Goal: Task Accomplishment & Management: Manage account settings

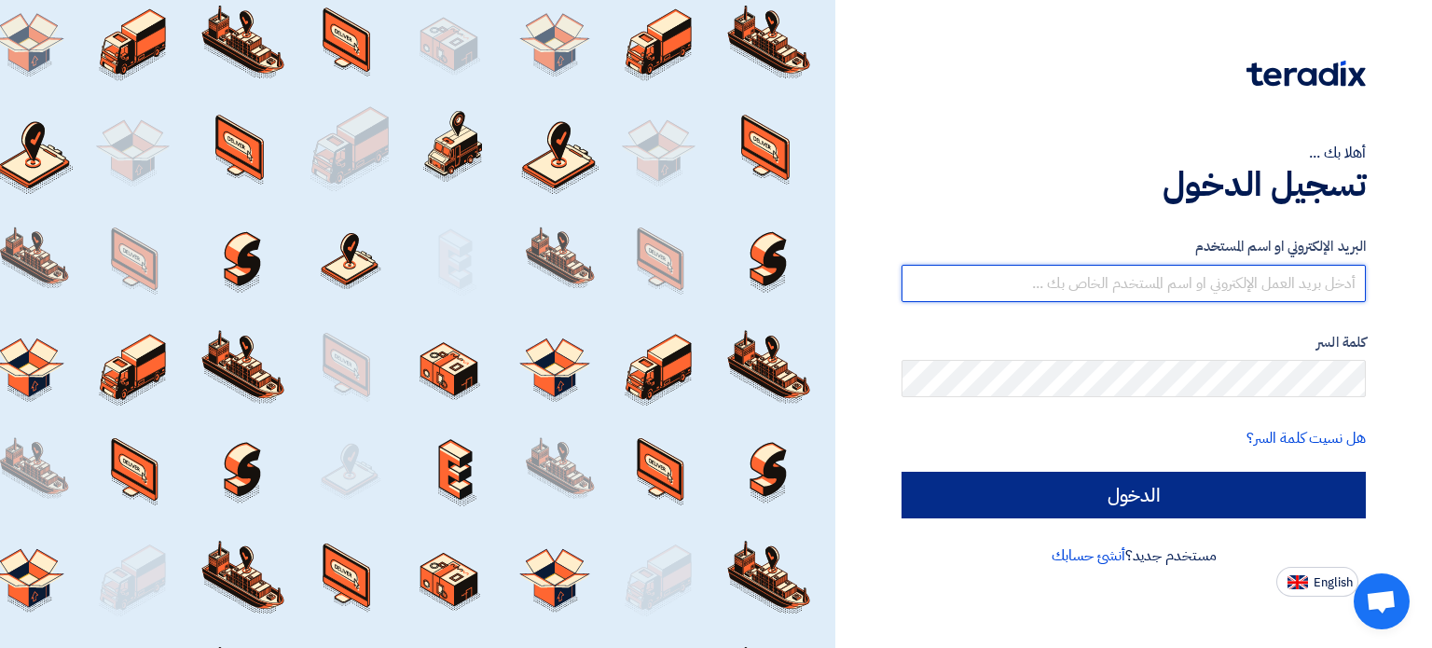
type input "[EMAIL_ADDRESS][DOMAIN_NAME]"
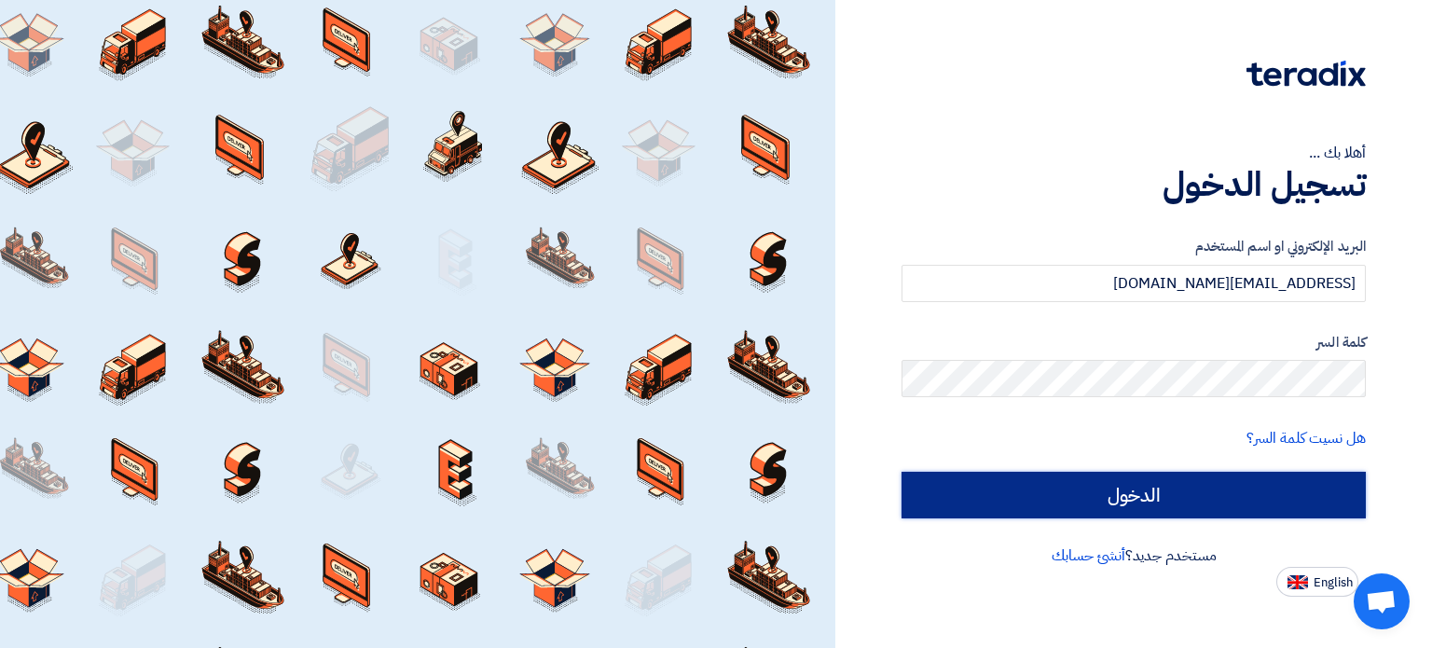
click at [1067, 509] on input "الدخول" at bounding box center [1134, 495] width 464 height 47
type input "Sign in"
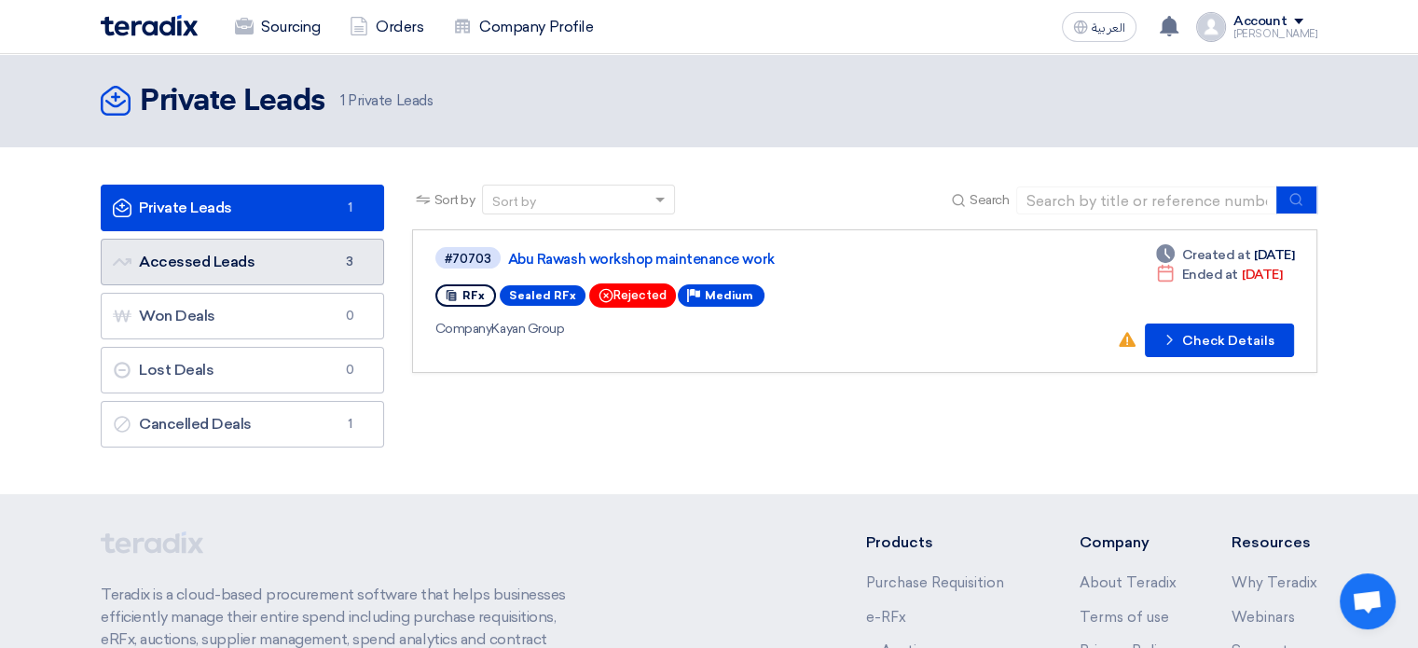
click at [309, 276] on link "Accessed Leads Accessed Leads 3" at bounding box center [243, 262] width 284 height 47
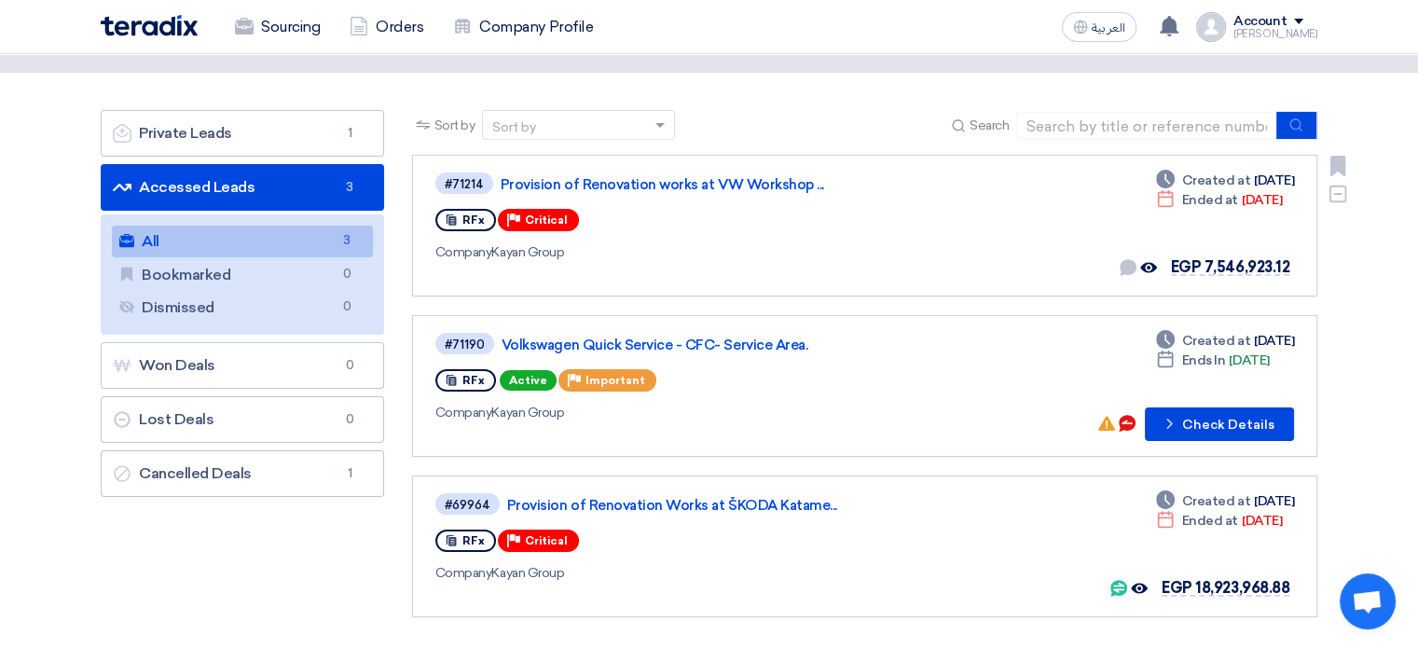
scroll to position [93, 0]
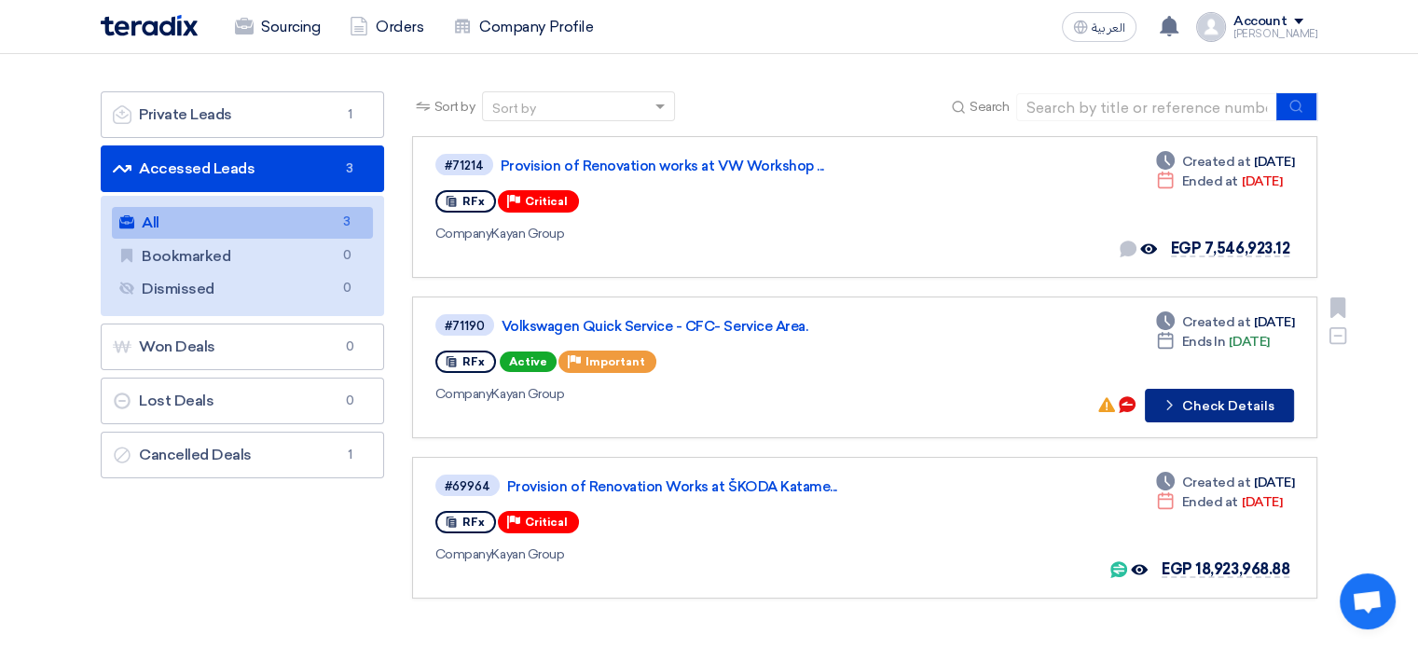
click at [1190, 403] on button "Check details Check Details" at bounding box center [1219, 406] width 149 height 34
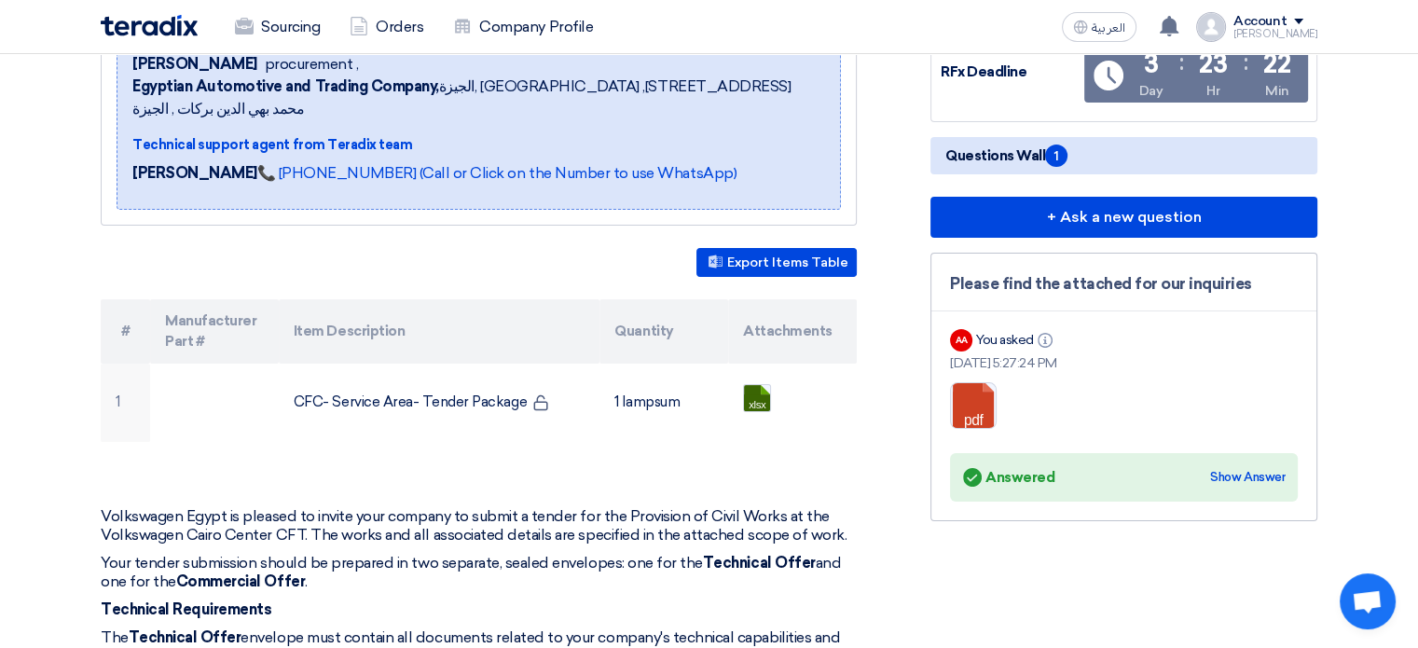
scroll to position [373, 0]
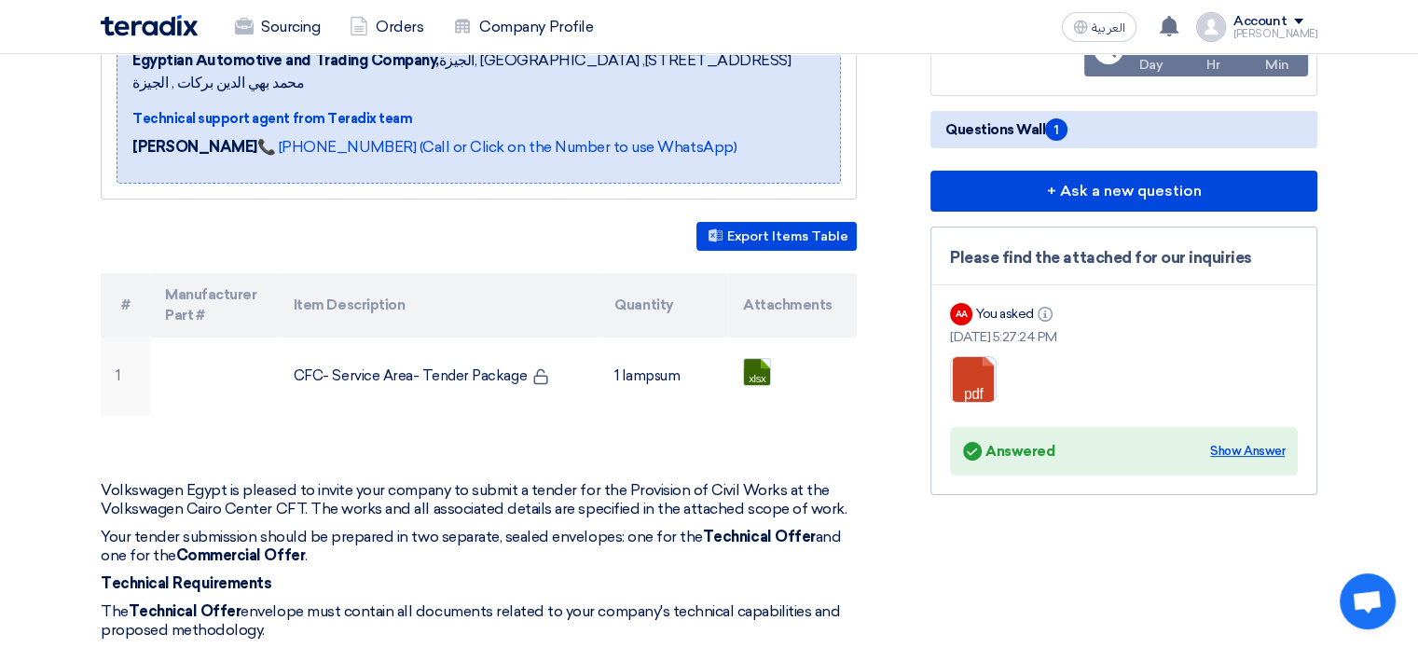
click at [1227, 443] on div "Show Answer" at bounding box center [1247, 451] width 75 height 19
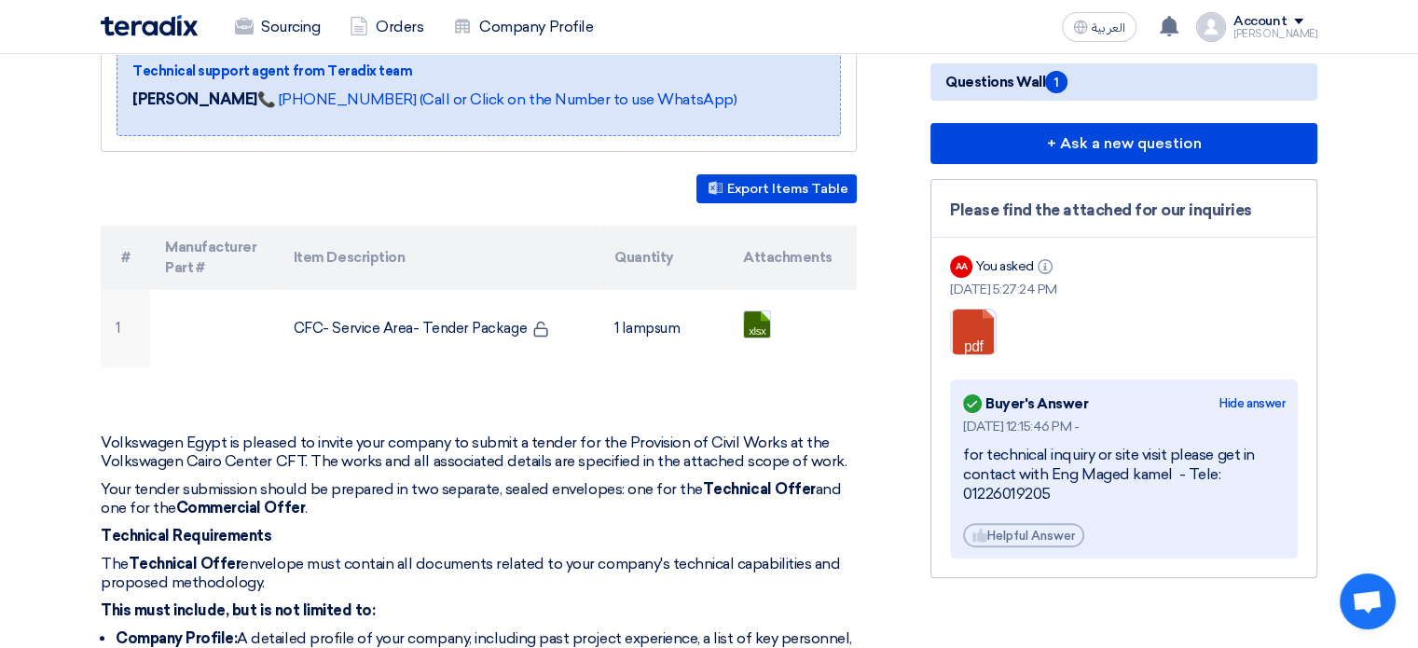
scroll to position [466, 0]
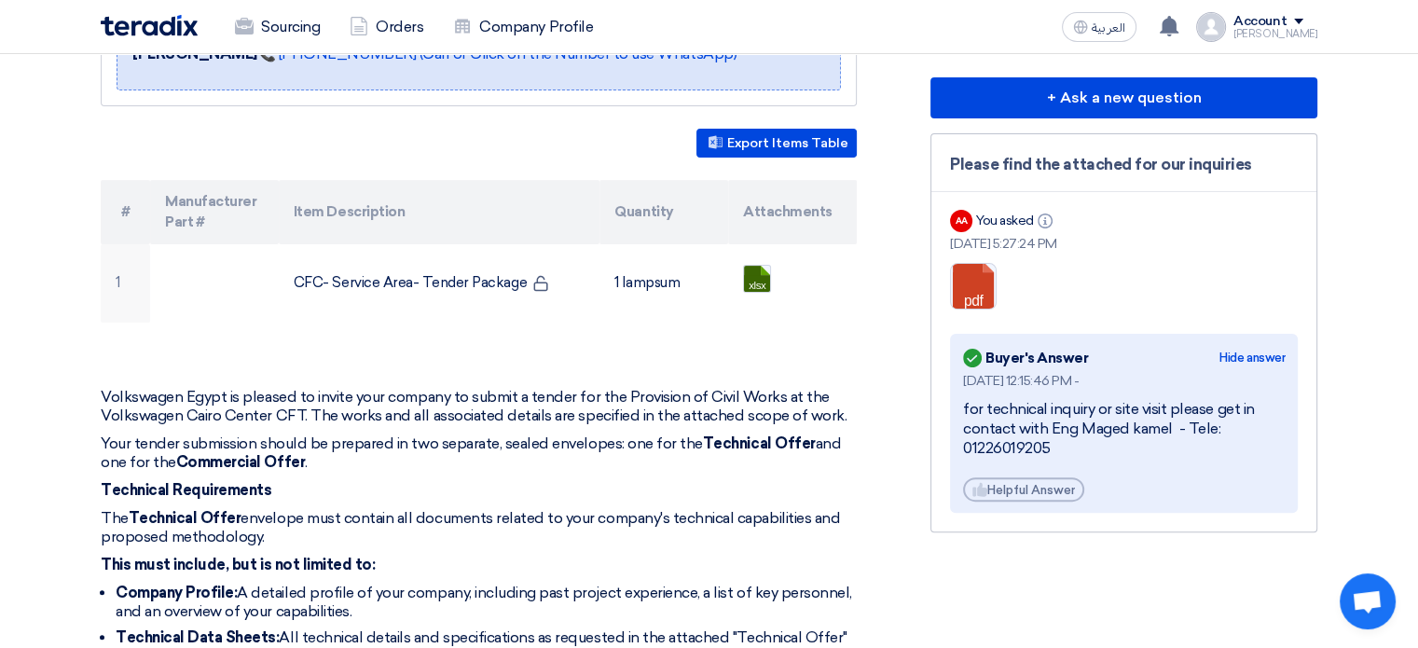
drag, startPoint x: 1072, startPoint y: 454, endPoint x: 923, endPoint y: 391, distance: 162.1
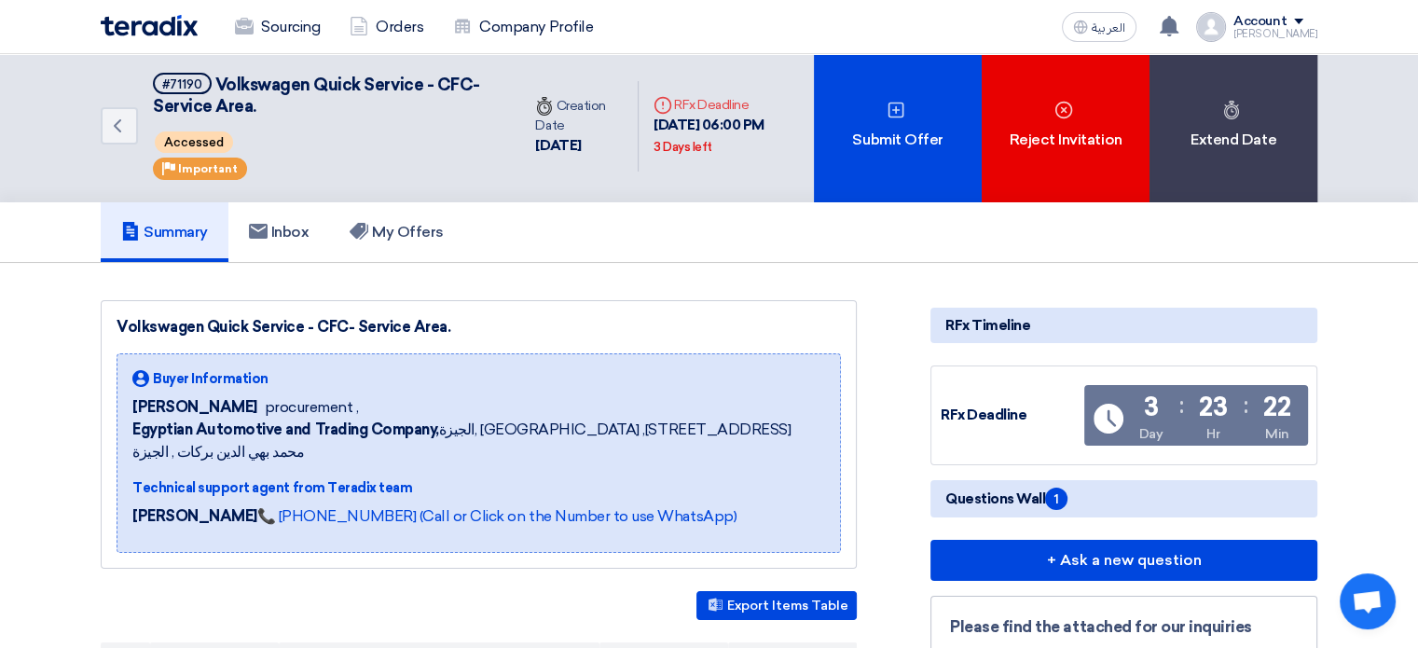
scroll to position [0, 0]
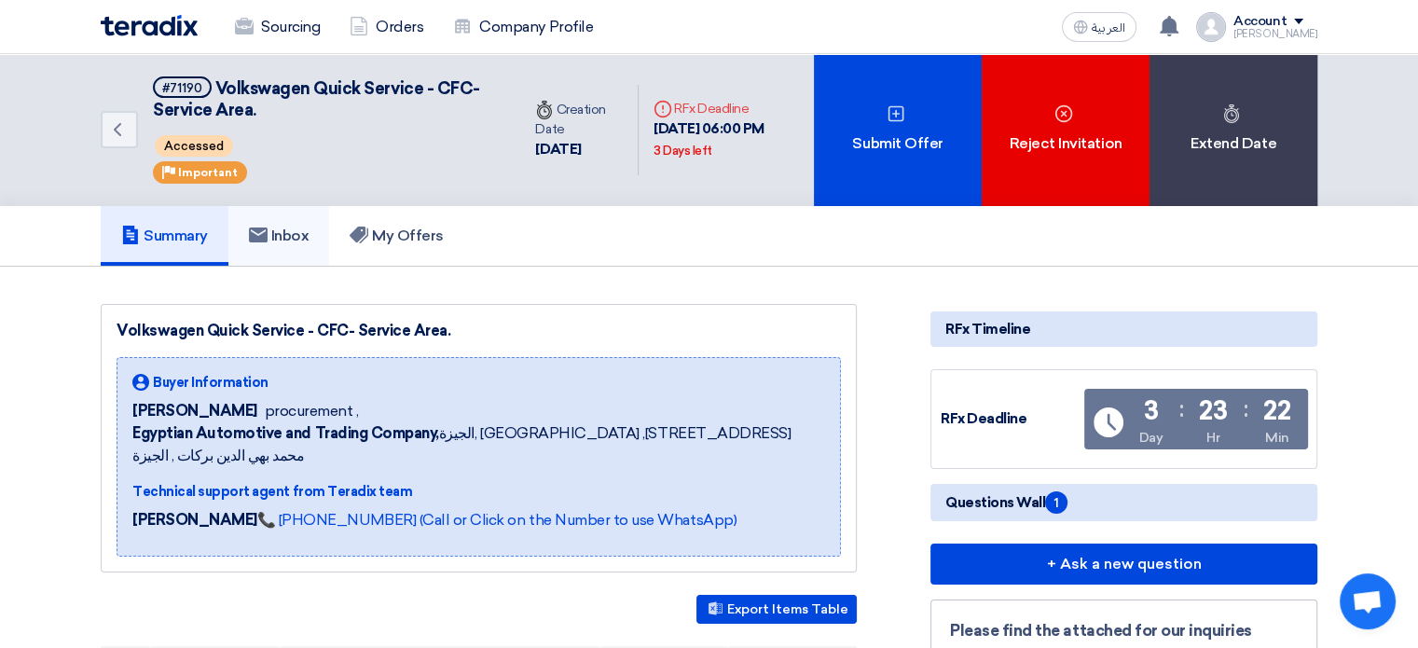
click at [291, 228] on h5 "Inbox" at bounding box center [279, 236] width 61 height 19
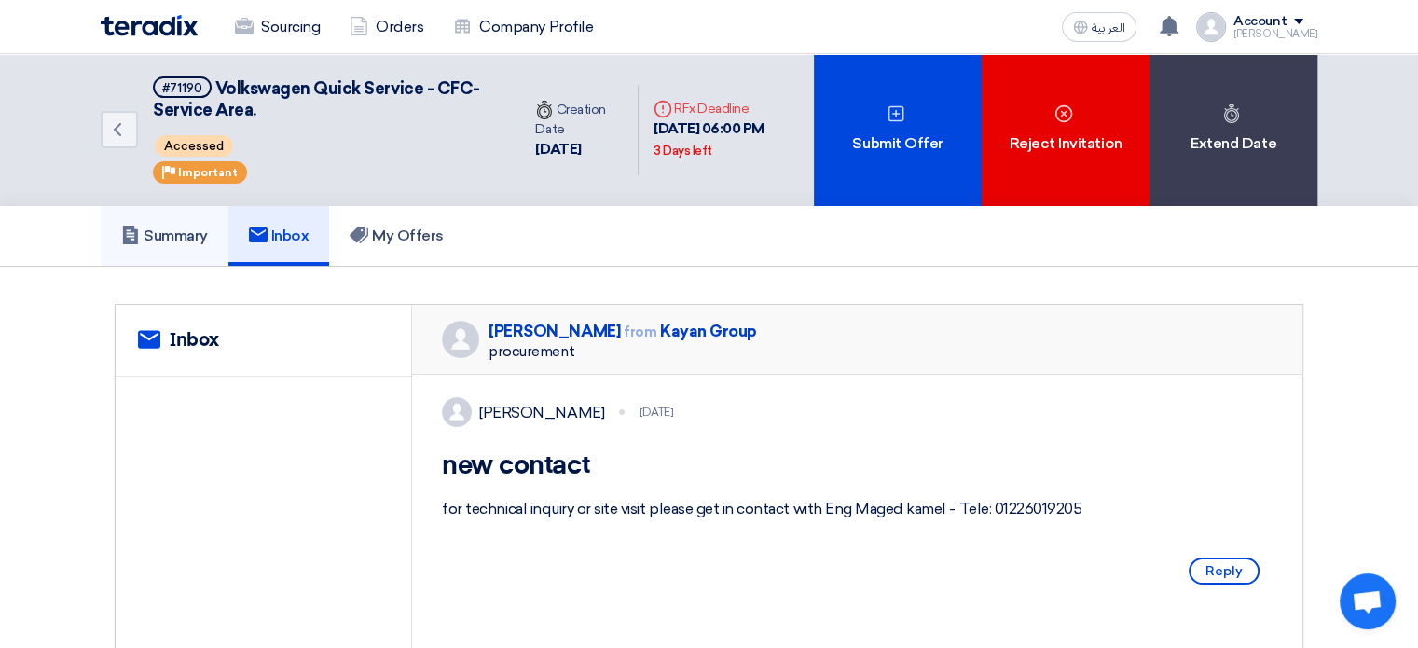
click at [200, 231] on h5 "Summary" at bounding box center [164, 236] width 87 height 19
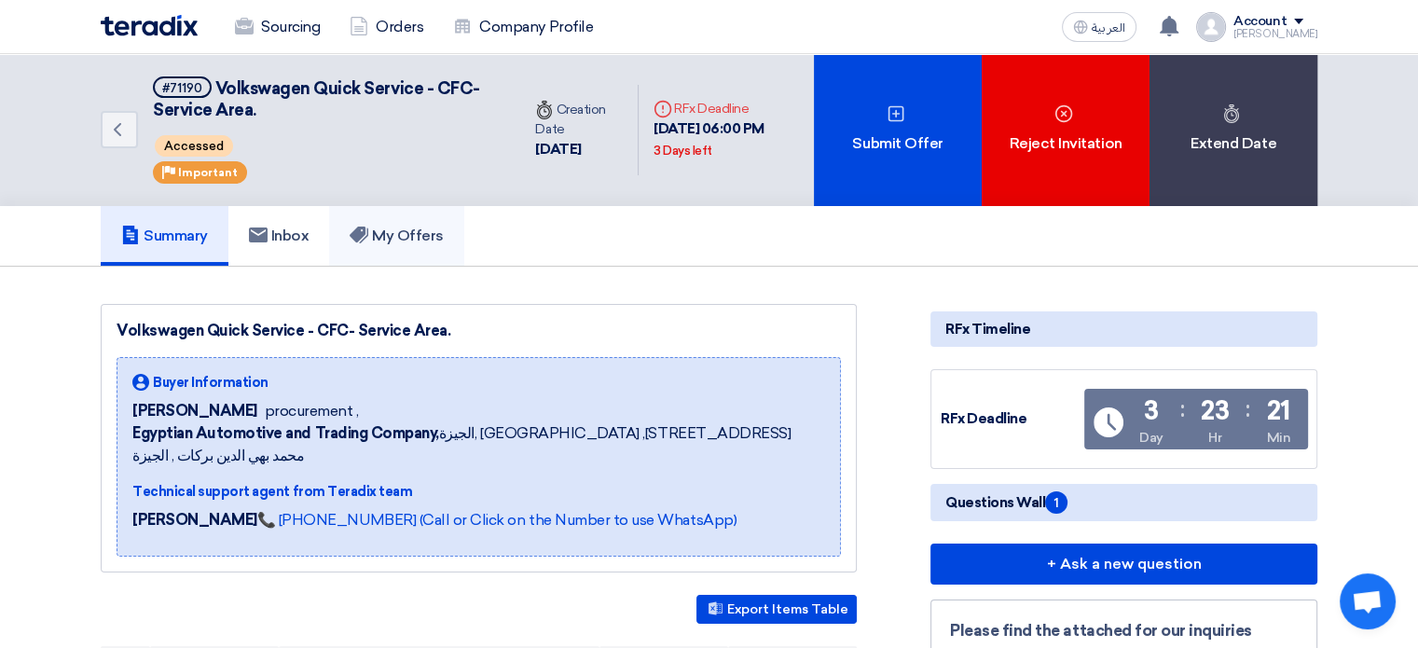
click at [386, 220] on link "My Offers" at bounding box center [396, 236] width 135 height 60
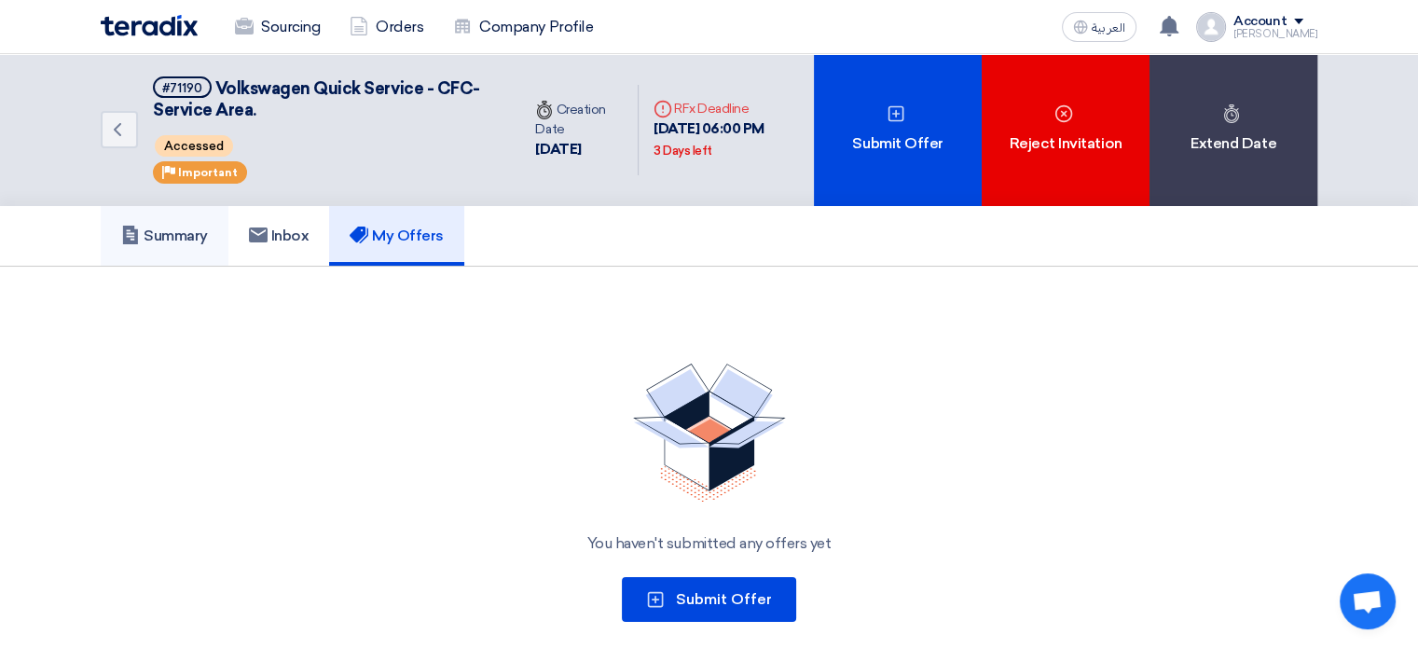
click at [197, 246] on link "Summary" at bounding box center [165, 236] width 128 height 60
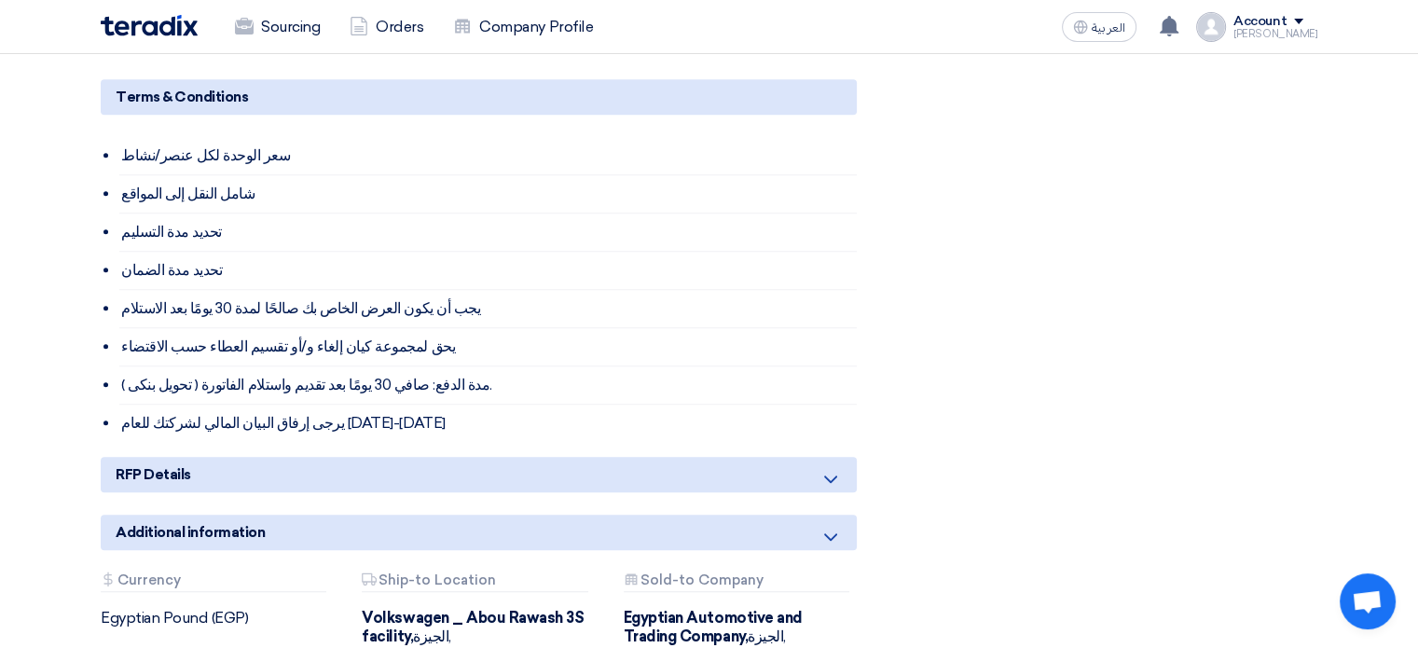
scroll to position [2145, 0]
